Goal: Check status: Check status

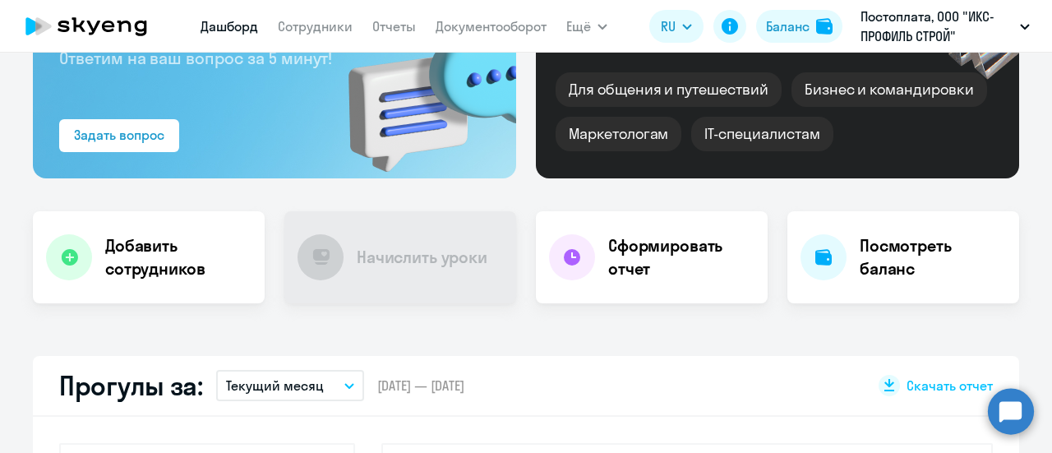
scroll to position [231, 0]
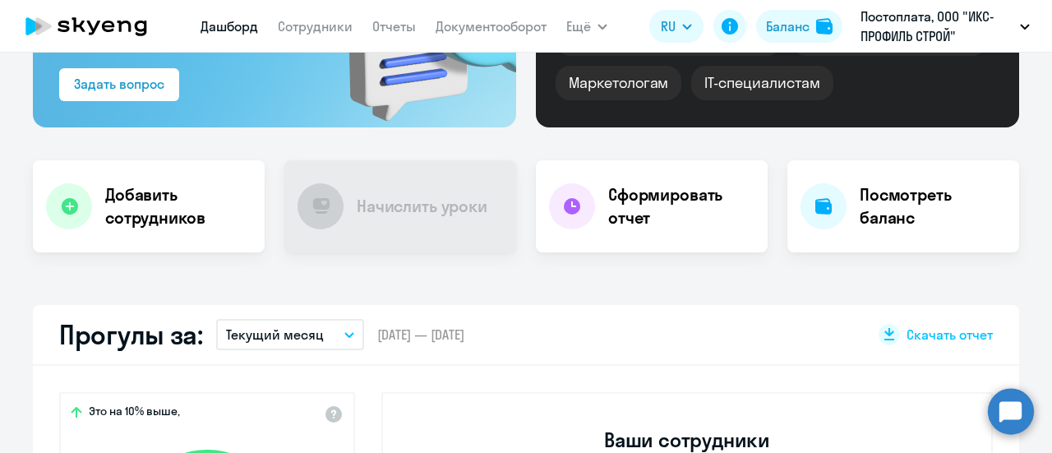
drag, startPoint x: 1039, startPoint y: 132, endPoint x: 1038, endPoint y: 169, distance: 37.0
select select "30"
click at [904, 192] on h4 "Посмотреть баланс" at bounding box center [933, 206] width 146 height 46
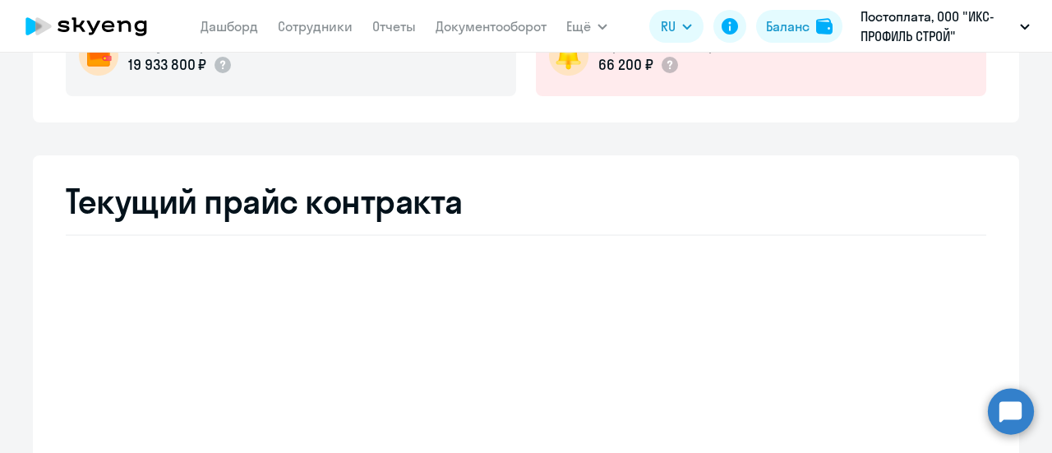
select select "english_adult_not_native_speaker"
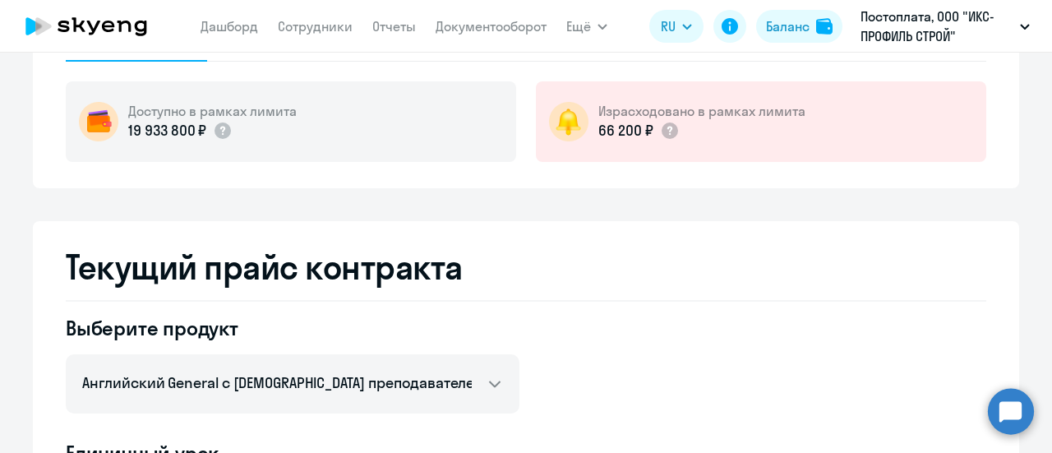
scroll to position [121, 0]
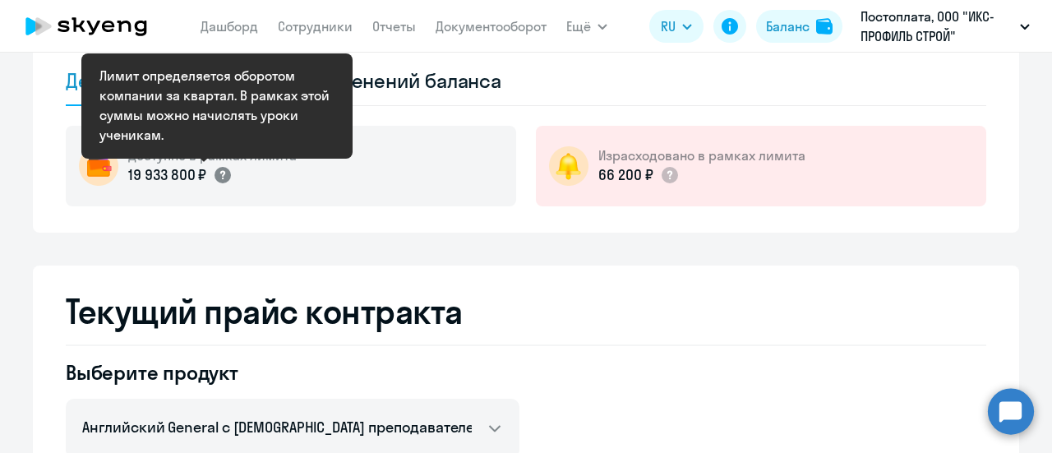
click at [220, 171] on icon at bounding box center [222, 175] width 5 height 9
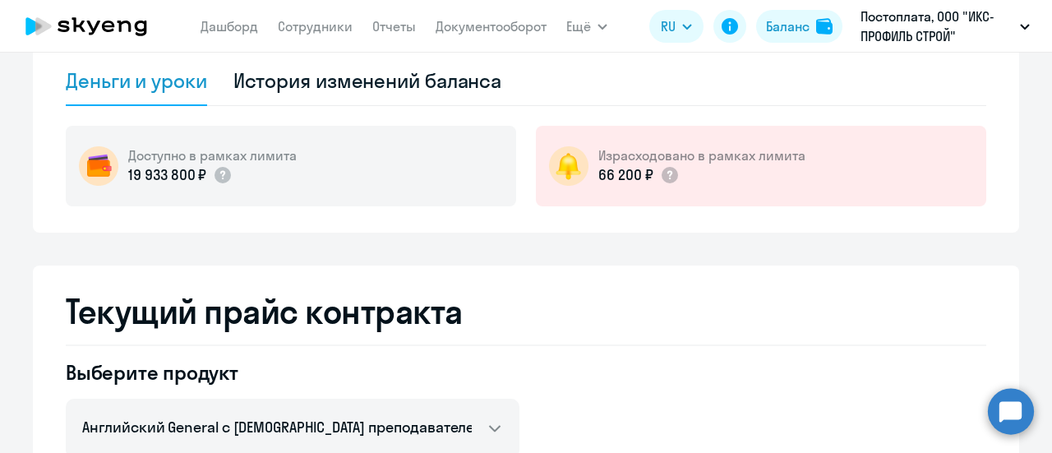
click at [93, 162] on img at bounding box center [98, 165] width 39 height 39
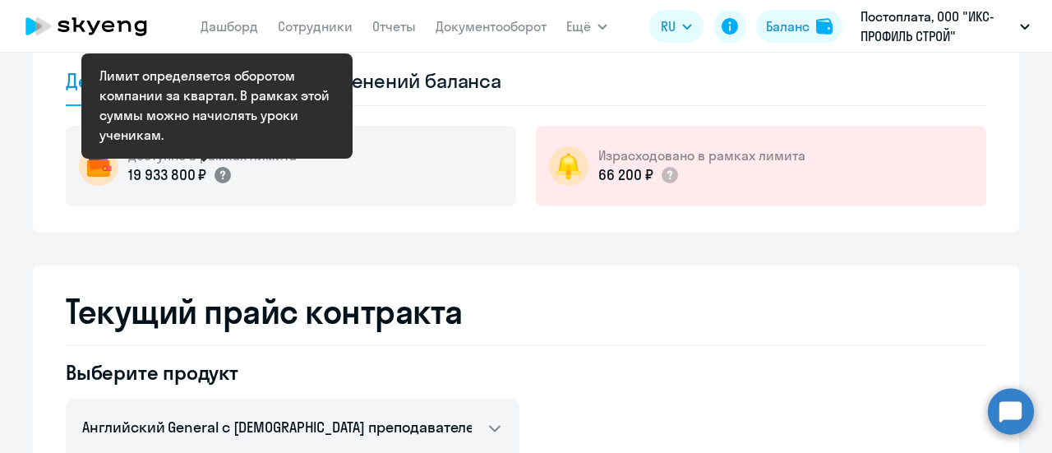
click at [220, 172] on icon at bounding box center [222, 175] width 5 height 9
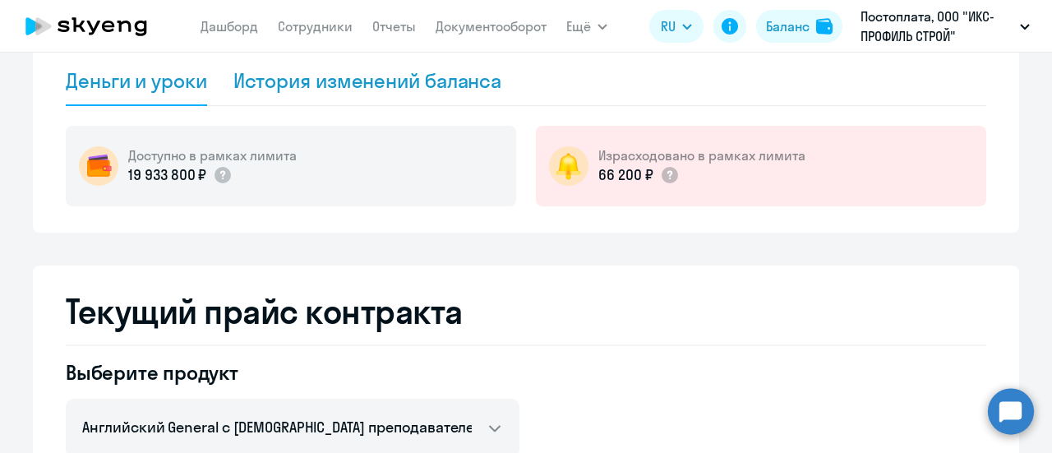
click at [390, 85] on div "История изменений баланса" at bounding box center [368, 80] width 269 height 26
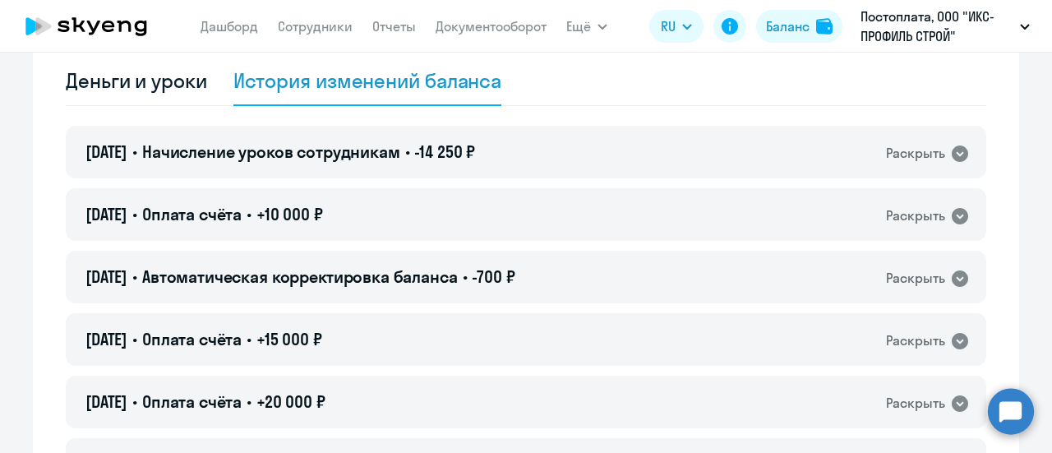
scroll to position [0, 0]
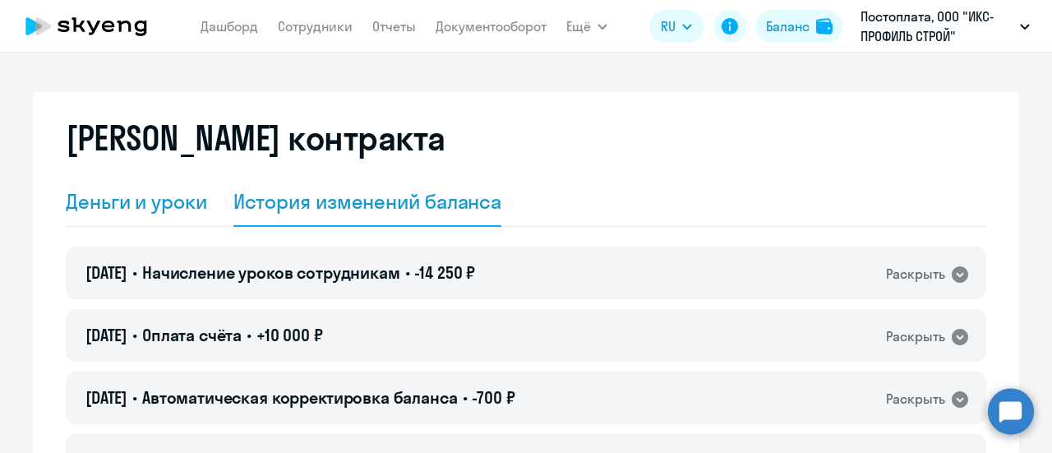
click at [154, 206] on div "Деньги и уроки" at bounding box center [136, 201] width 141 height 26
